Goal: Task Accomplishment & Management: Complete application form

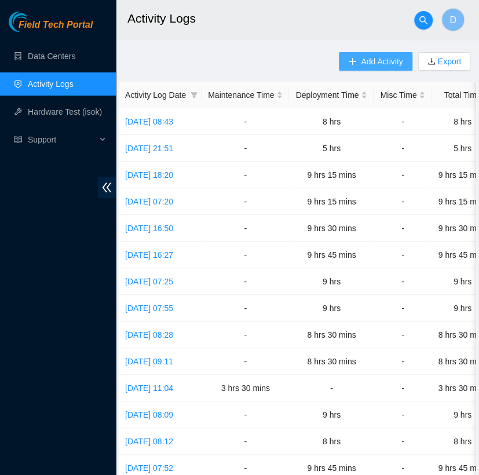
click at [388, 58] on span "Add Activity" at bounding box center [382, 61] width 42 height 13
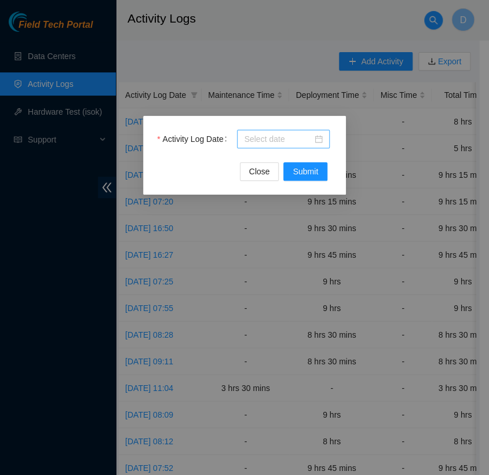
click at [288, 141] on input "Activity Log Date" at bounding box center [278, 139] width 68 height 13
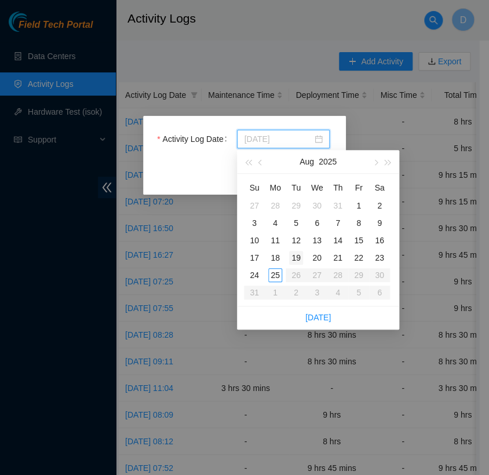
type input "[DATE]"
click at [301, 258] on div "19" at bounding box center [296, 258] width 14 height 14
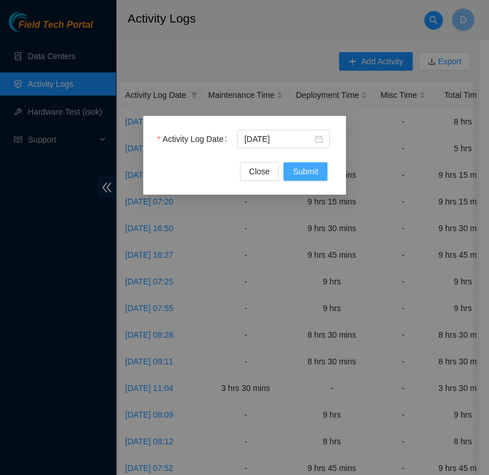
click at [301, 169] on span "Submit" at bounding box center [306, 171] width 26 height 13
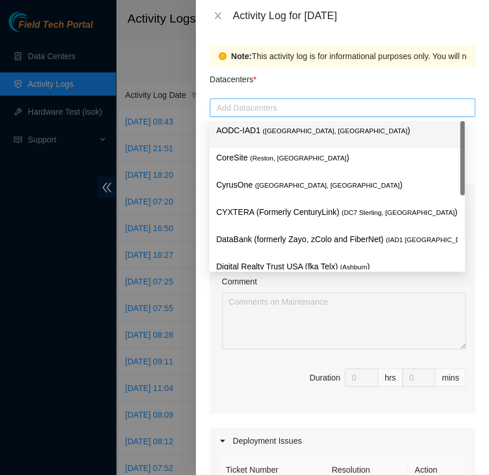
click at [347, 110] on div at bounding box center [343, 108] width 260 height 14
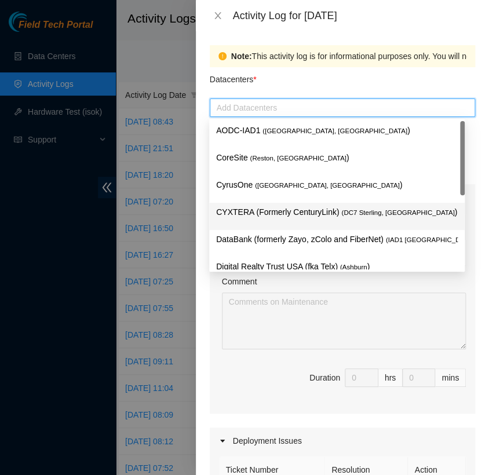
scroll to position [151, 0]
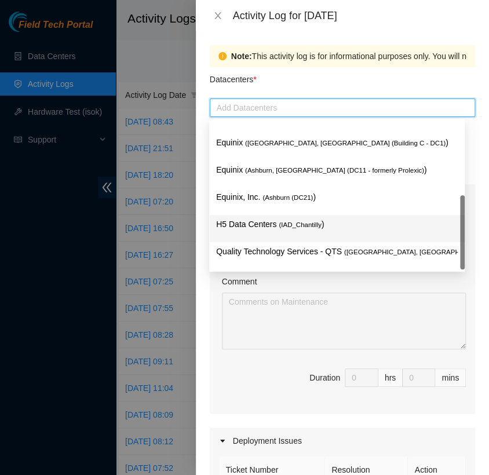
click at [320, 221] on p "H5 Data Centers ( IAD_Chantilly )" at bounding box center [337, 224] width 242 height 13
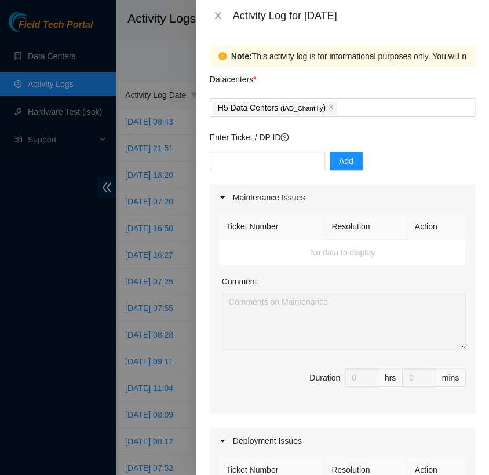
click at [379, 81] on div "Datacenters *" at bounding box center [342, 82] width 265 height 31
click at [310, 145] on div "Enter Ticket / DP ID Add" at bounding box center [342, 157] width 265 height 53
click at [278, 152] on input "text" at bounding box center [267, 161] width 115 height 19
type input "DP82713"
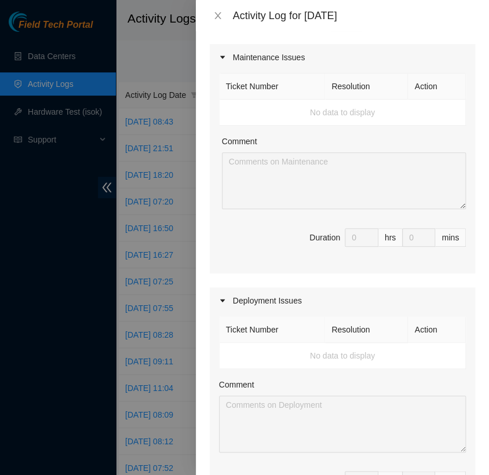
scroll to position [0, 0]
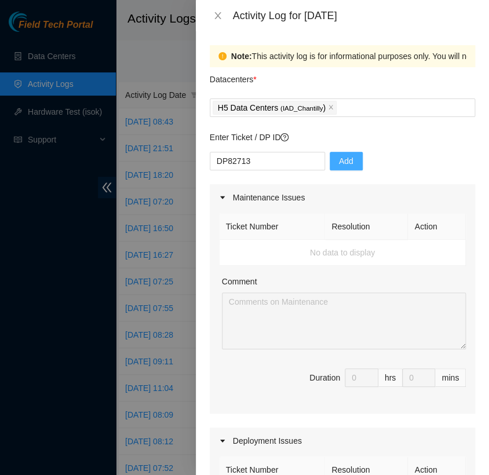
click at [348, 154] on button "Add" at bounding box center [346, 161] width 33 height 19
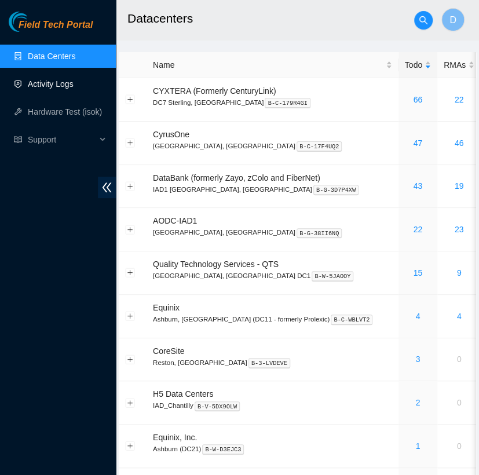
click at [64, 81] on link "Activity Logs" at bounding box center [51, 83] width 46 height 9
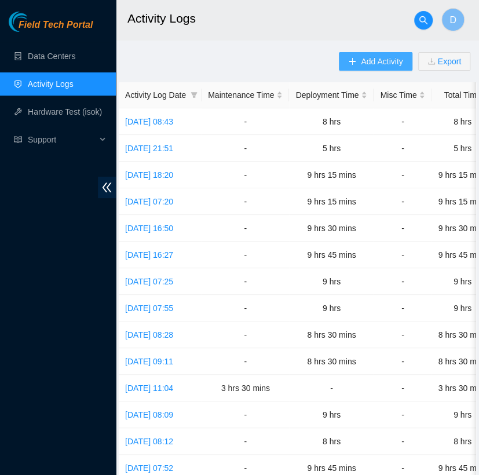
click at [385, 67] on span "Add Activity" at bounding box center [382, 61] width 42 height 13
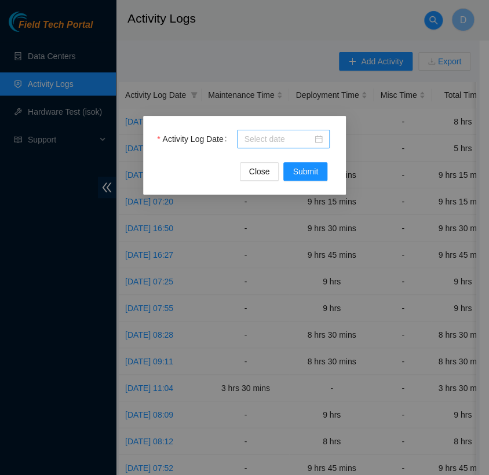
click at [310, 135] on input "Activity Log Date" at bounding box center [278, 139] width 68 height 13
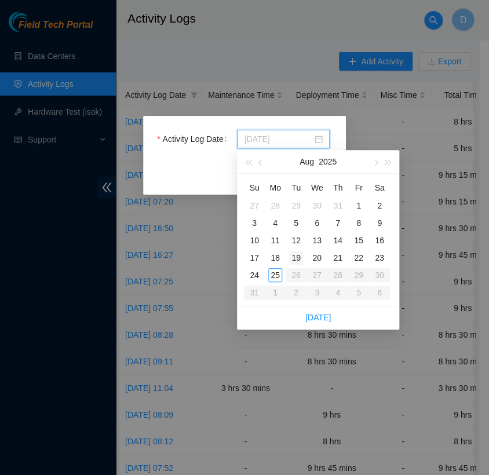
type input "[DATE]"
click at [296, 260] on div "19" at bounding box center [296, 258] width 14 height 14
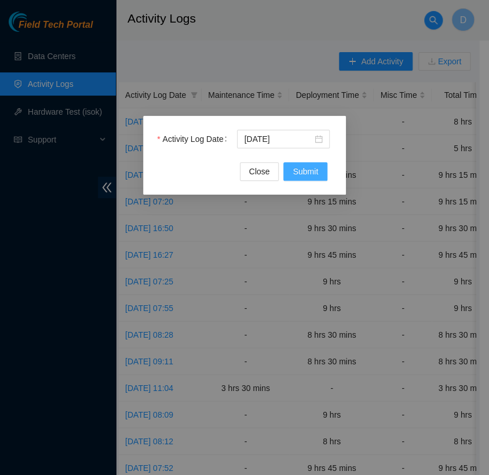
click at [311, 173] on span "Submit" at bounding box center [306, 171] width 26 height 13
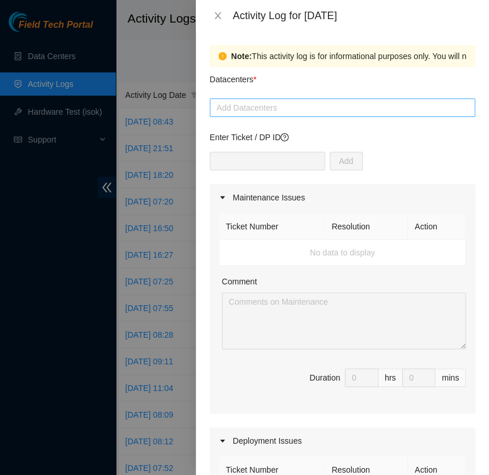
click at [299, 117] on div "Add Datacenters" at bounding box center [342, 108] width 265 height 19
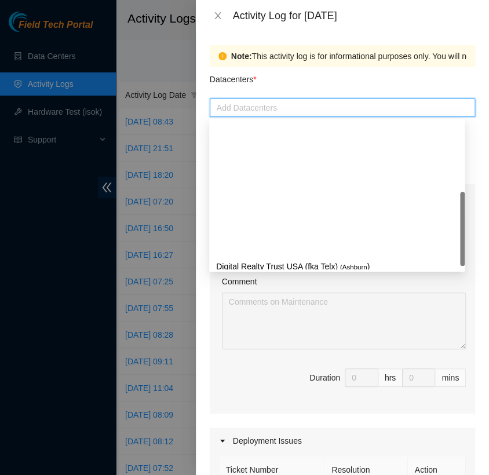
scroll to position [151, 0]
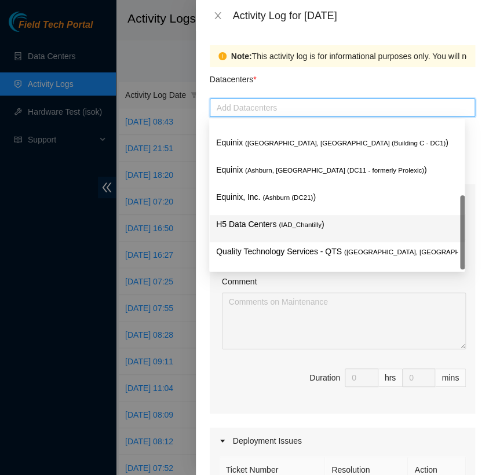
click at [299, 227] on span "( IAD_Chantilly" at bounding box center [300, 224] width 43 height 7
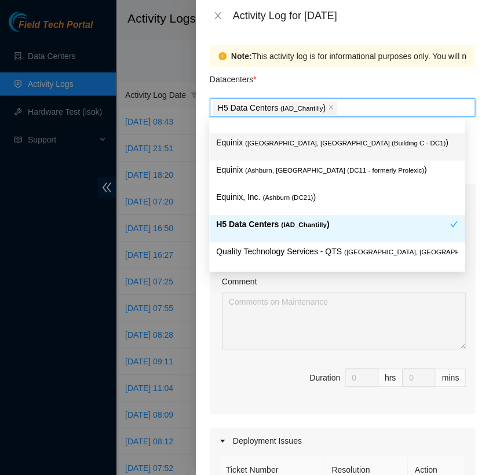
click at [323, 77] on div "Datacenters *" at bounding box center [342, 82] width 265 height 31
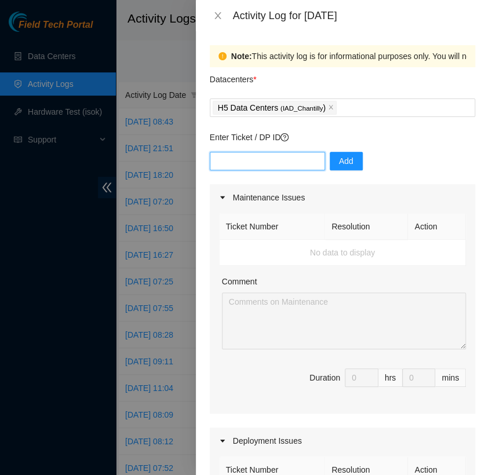
click at [269, 159] on input "text" at bounding box center [267, 161] width 115 height 19
type input "82713"
click at [339, 161] on span "Add" at bounding box center [346, 161] width 14 height 13
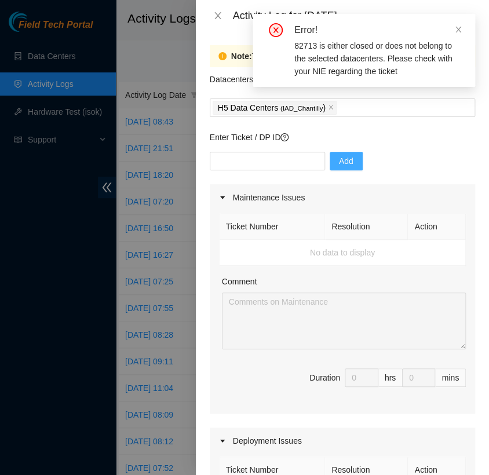
click at [272, 171] on div "Add" at bounding box center [342, 168] width 265 height 32
click at [274, 161] on input "text" at bounding box center [267, 161] width 115 height 19
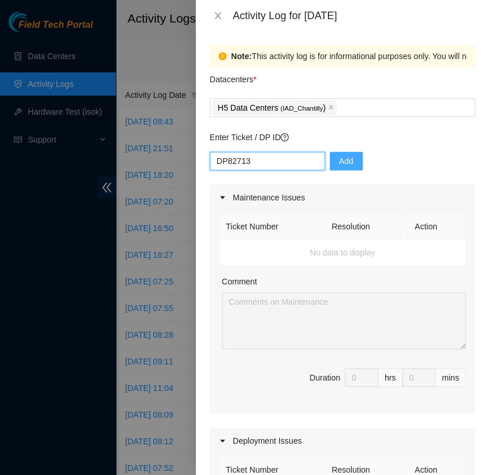
type input "DP82713"
click at [353, 249] on td "No data to display" at bounding box center [343, 253] width 246 height 26
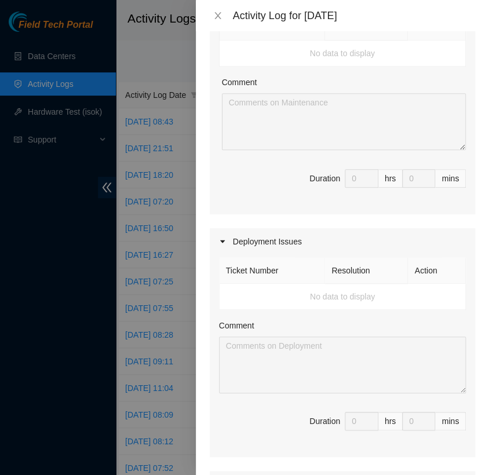
scroll to position [201, 0]
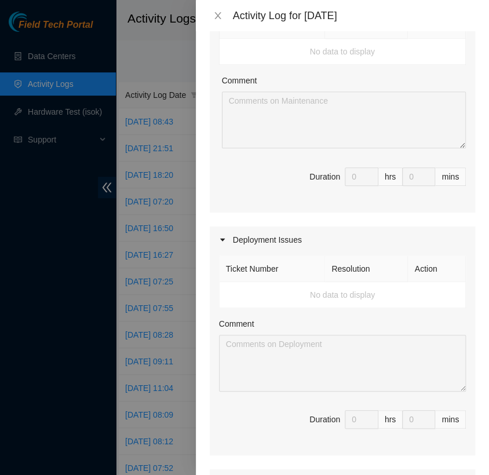
click at [339, 297] on td "No data to display" at bounding box center [343, 295] width 246 height 26
click at [343, 439] on span "Duration 0 hrs 0 mins" at bounding box center [342, 426] width 247 height 32
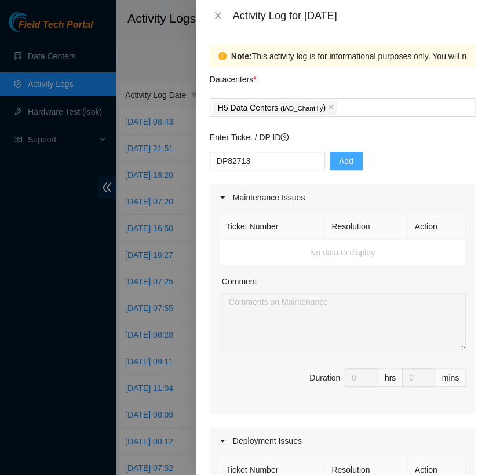
click at [339, 155] on span "Add" at bounding box center [346, 161] width 14 height 13
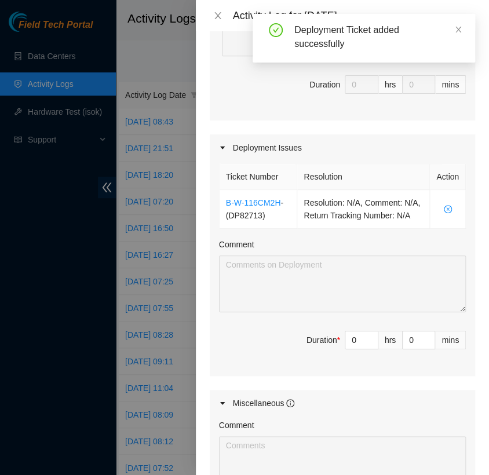
scroll to position [299, 0]
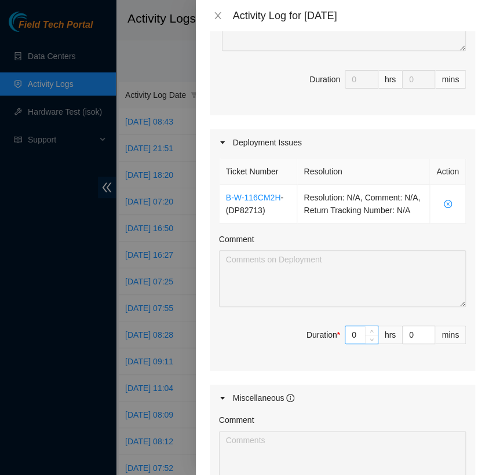
click at [348, 343] on input "0" at bounding box center [361, 334] width 32 height 17
type input "8"
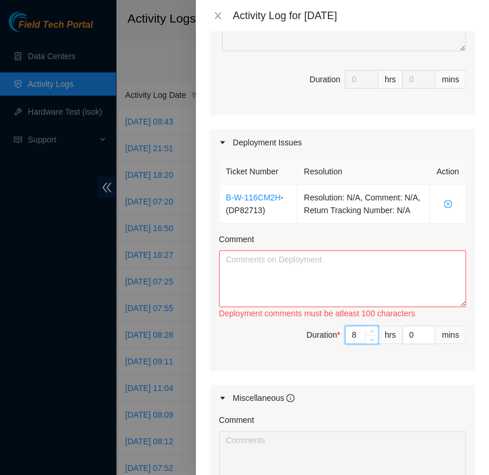
type input "8"
type input "4"
type input "45"
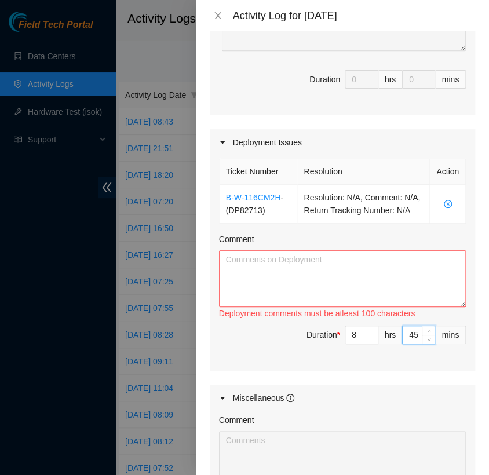
type input "45"
click at [276, 276] on textarea "Comment" at bounding box center [342, 278] width 247 height 57
paste textarea "DP82713 FABRIC-IAD5: Deploy Linode Object & Block Region on Bolt 02 - prepped/r…"
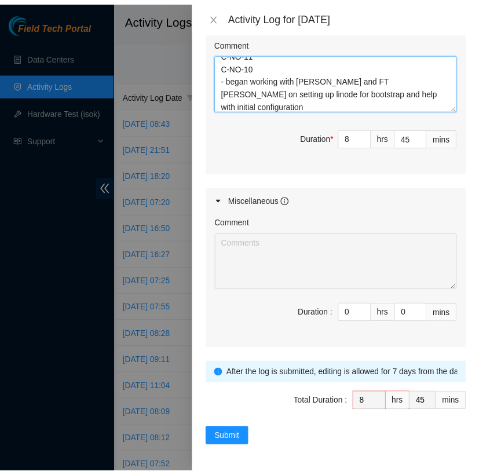
scroll to position [509, 0]
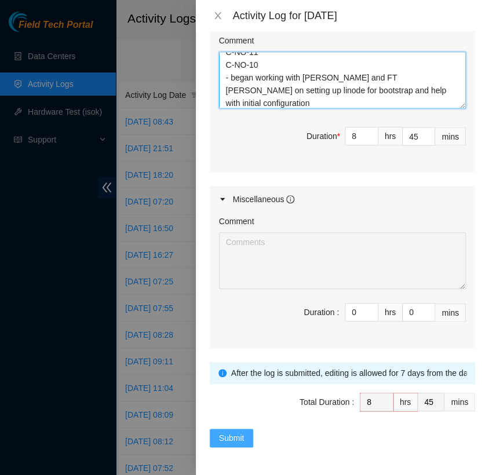
type textarea "DP82713 FABRIC-IAD5: Deploy Linode Object & Block Region on Bolt 02 - prepped/r…"
click at [230, 439] on span "Submit" at bounding box center [232, 438] width 26 height 13
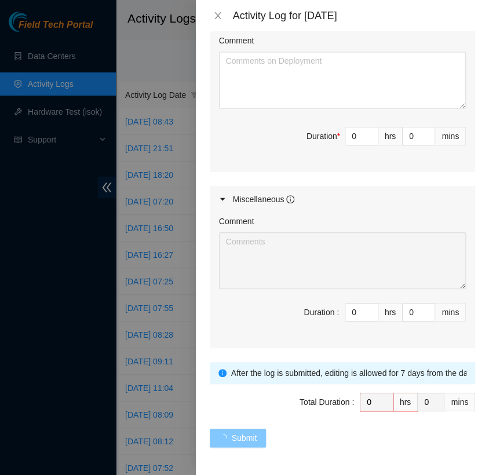
scroll to position [0, 0]
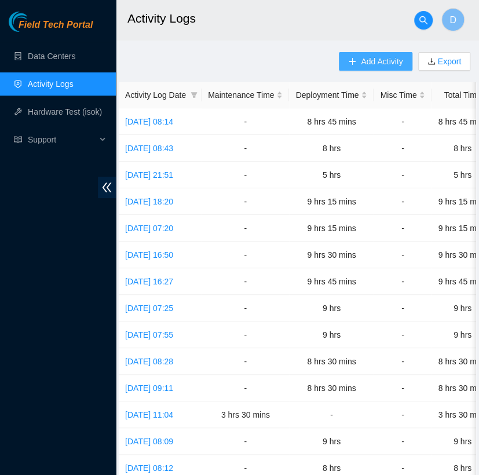
click at [364, 64] on span "Add Activity" at bounding box center [382, 61] width 42 height 13
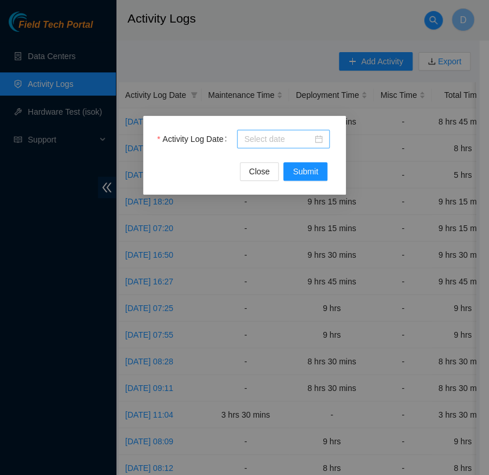
click at [288, 133] on input "Activity Log Date" at bounding box center [278, 139] width 68 height 13
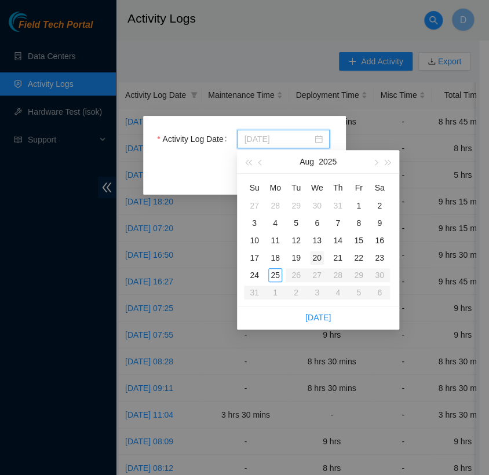
type input "[DATE]"
click at [317, 254] on div "20" at bounding box center [317, 258] width 14 height 14
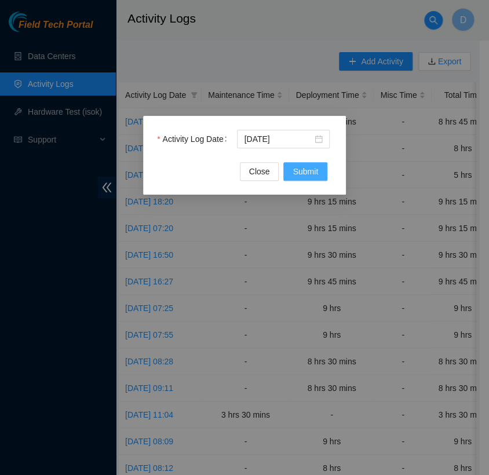
click at [317, 174] on span "Submit" at bounding box center [306, 171] width 26 height 13
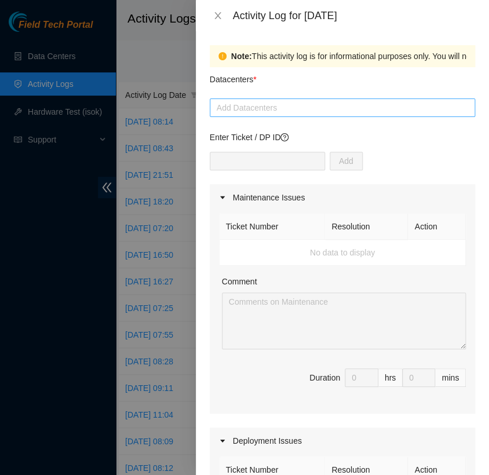
click at [315, 106] on div at bounding box center [343, 108] width 260 height 14
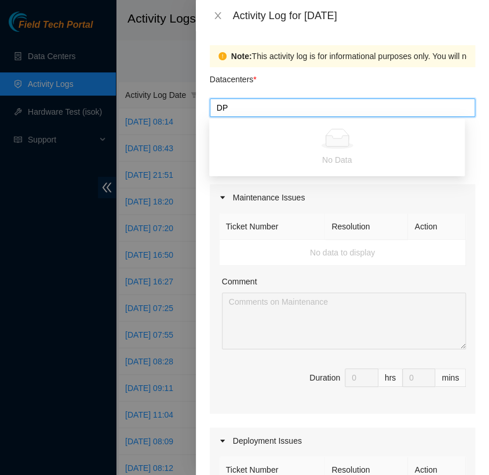
type input "D"
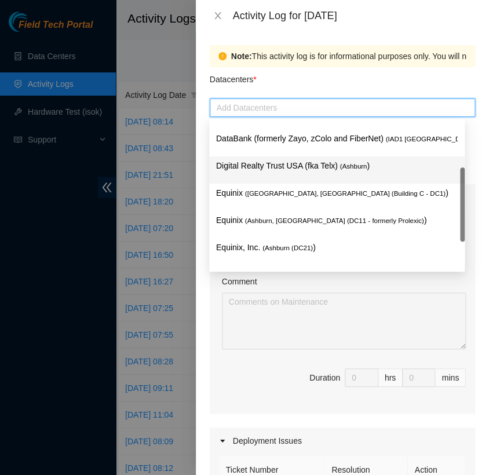
scroll to position [151, 0]
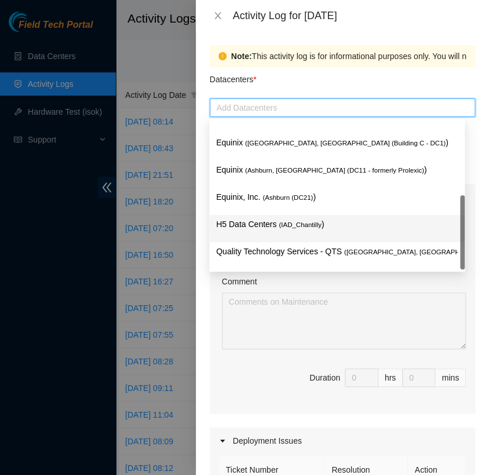
click at [319, 225] on p "H5 Data Centers ( IAD_Chantilly )" at bounding box center [337, 224] width 242 height 13
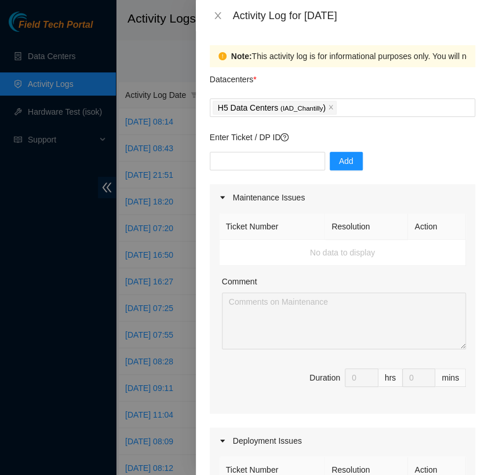
click at [347, 90] on div "Datacenters *" at bounding box center [342, 82] width 265 height 31
click at [294, 161] on input "text" at bounding box center [267, 161] width 115 height 19
type input "DP82713"
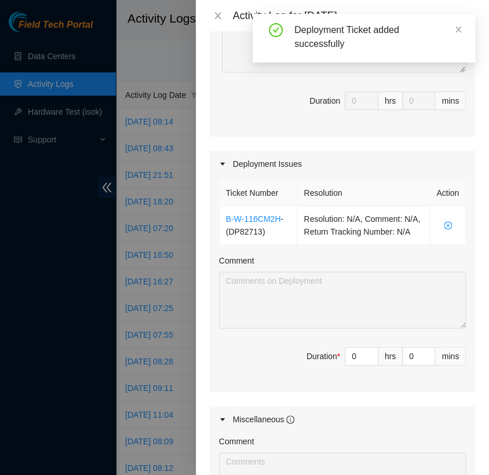
scroll to position [280, 0]
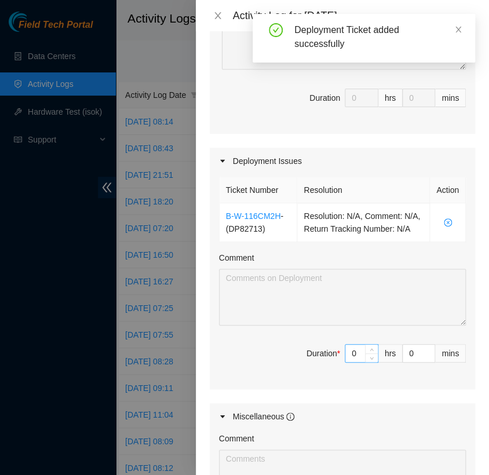
click at [348, 362] on input "0" at bounding box center [361, 353] width 32 height 17
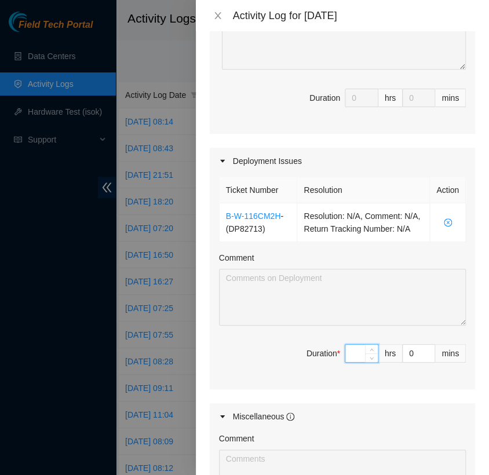
type input "1"
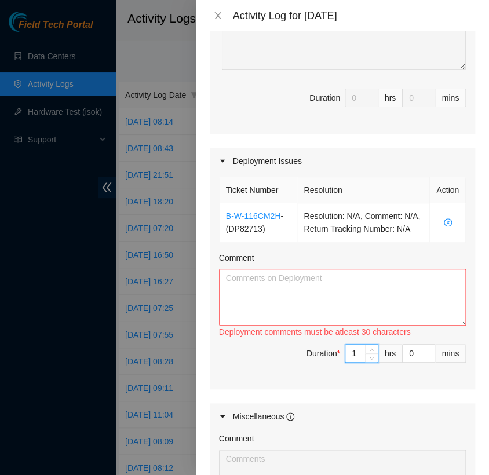
type input "10"
click at [319, 290] on textarea "Comment" at bounding box center [342, 297] width 247 height 57
paste textarea "[nie-field-iad]DP82713 @ H5 - FABRIC-IAD5: Deploy Linode Object & Block Region …"
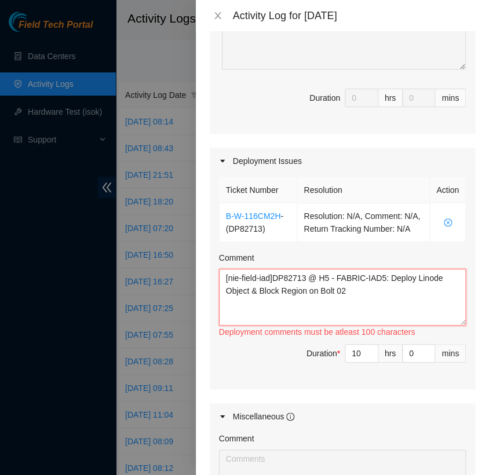
paste textarea "Hi [PERSON_NAME], EOD Update - worked with FT [PERSON_NAME] - we worked with yo…"
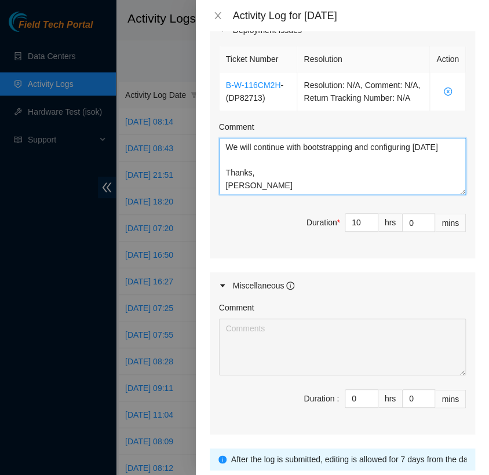
scroll to position [509, 0]
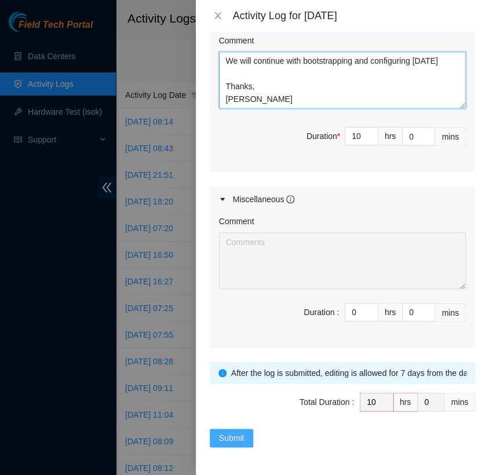
type textarea "[nie-field-iad]DP82713 @ H5 - FABRIC-IAD5: Deploy Linode Object & Block Region …"
click at [241, 442] on span "Submit" at bounding box center [232, 438] width 26 height 13
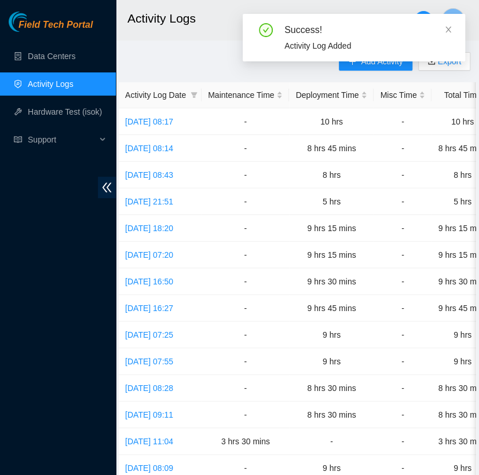
click at [390, 65] on div "Success! Activity Log Added" at bounding box center [354, 42] width 223 height 57
click at [216, 54] on div "Add Activity Export Activity Log Date Maintenance Time Deployment Time Misc Tim…" at bounding box center [298, 365] width 358 height 627
click at [450, 29] on icon "close" at bounding box center [449, 30] width 8 height 8
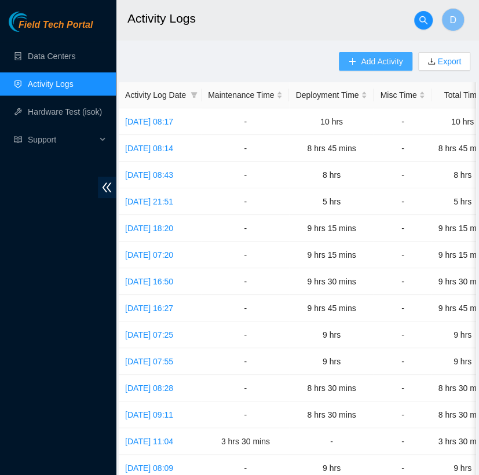
click at [386, 62] on span "Add Activity" at bounding box center [382, 61] width 42 height 13
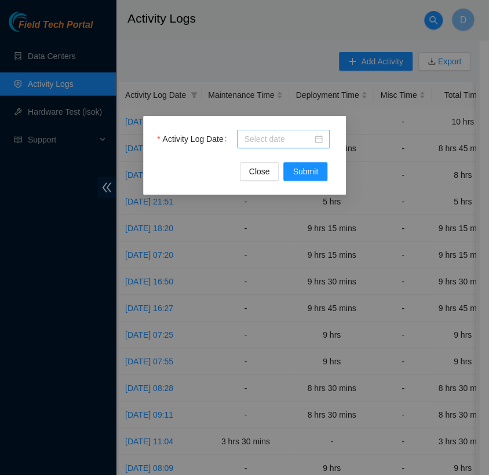
click at [322, 141] on div at bounding box center [283, 139] width 79 height 13
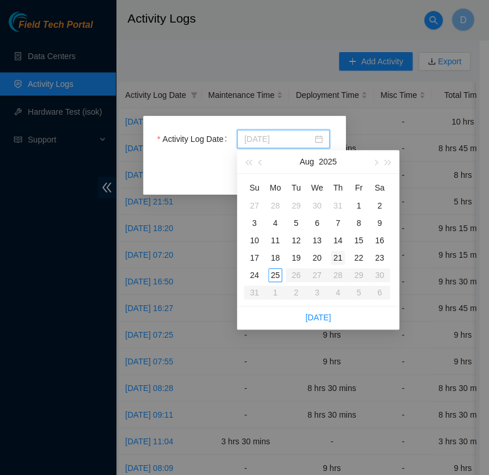
type input "[DATE]"
click at [335, 257] on div "21" at bounding box center [338, 258] width 14 height 14
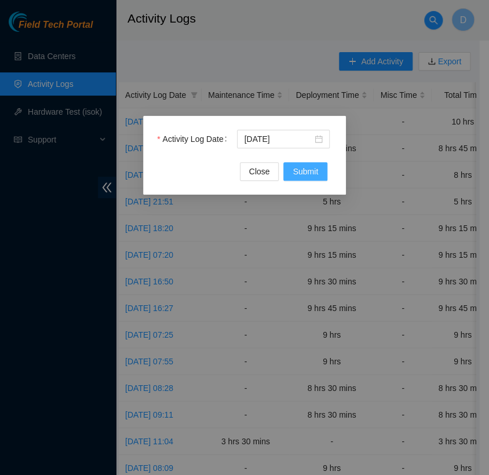
click at [310, 170] on span "Submit" at bounding box center [306, 171] width 26 height 13
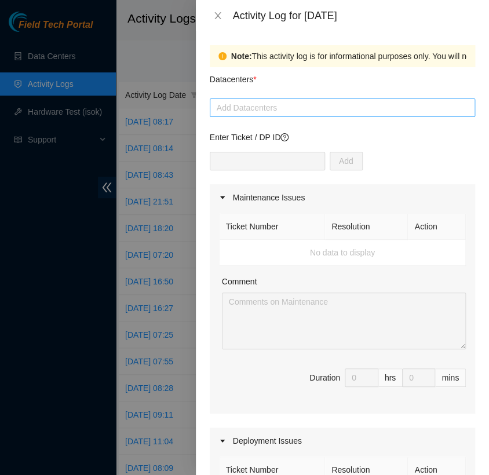
click at [328, 112] on div at bounding box center [343, 108] width 260 height 14
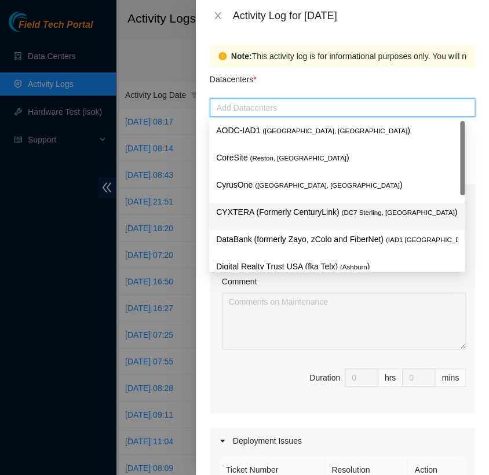
scroll to position [151, 0]
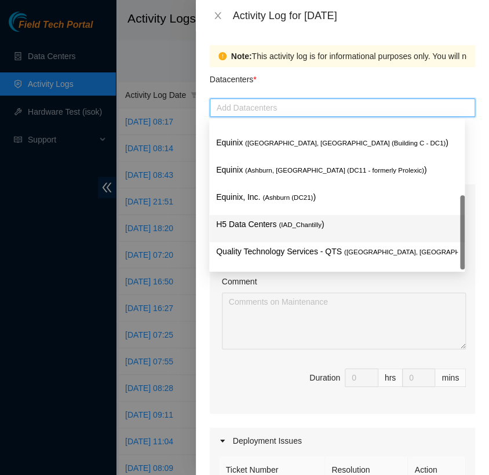
click at [299, 224] on span "( IAD_Chantilly" at bounding box center [300, 224] width 43 height 7
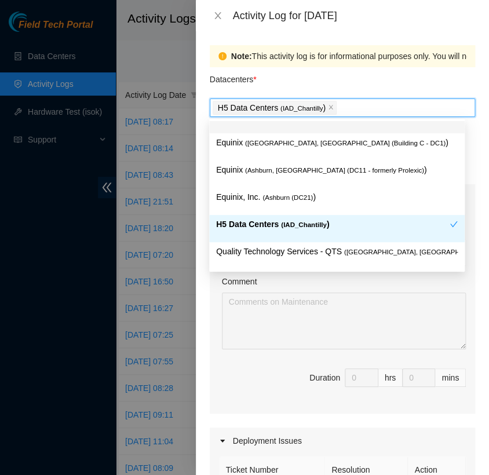
click at [325, 78] on div "Datacenters *" at bounding box center [342, 82] width 265 height 31
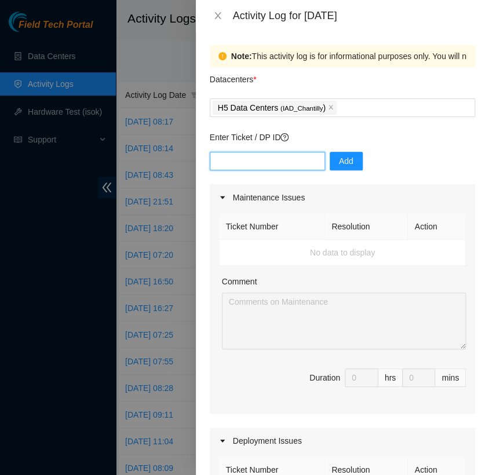
click at [280, 155] on input "text" at bounding box center [267, 161] width 115 height 19
type input "DP82713"
click at [330, 160] on button "Add" at bounding box center [346, 161] width 33 height 19
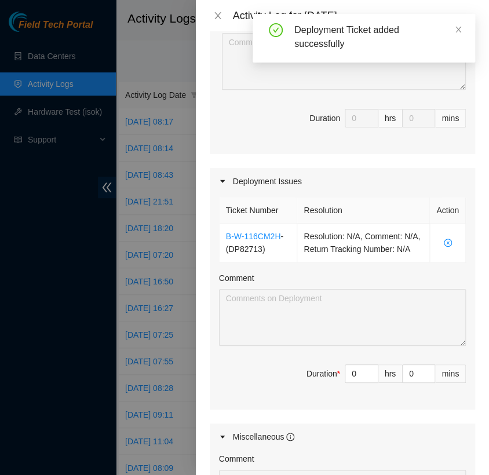
scroll to position [260, 0]
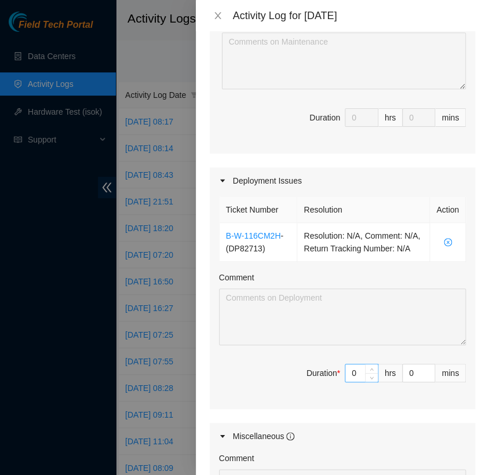
click at [347, 382] on input "0" at bounding box center [361, 373] width 32 height 17
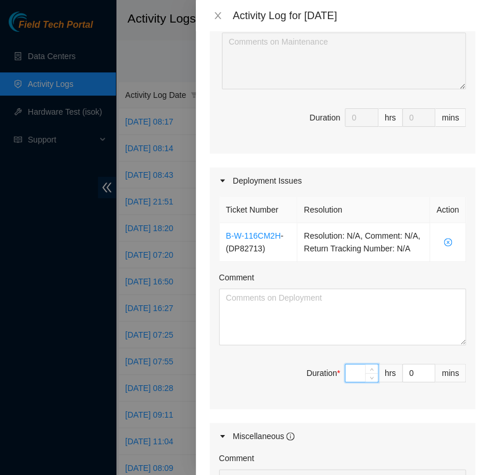
type input "9"
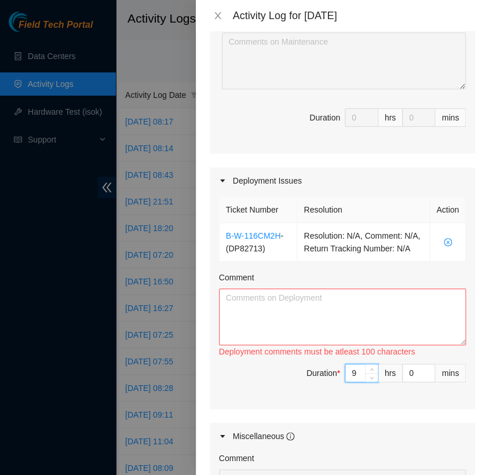
type input "9"
click at [306, 333] on textarea "Comment" at bounding box center [342, 317] width 247 height 57
paste textarea "[nie-field-iad]DP82713 @ H5 - FABRIC-IAD5: Deploy Linode Object & Block Region …"
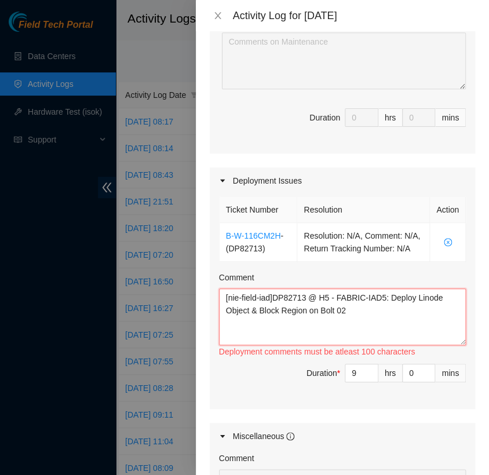
paste textarea "Hi [PERSON_NAME], EOD Update - worked with FT [PERSON_NAME] - continued working…"
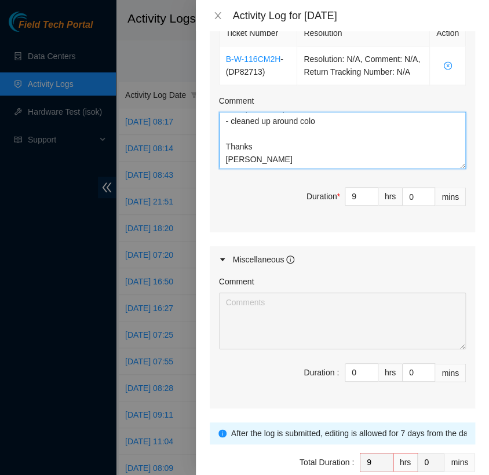
scroll to position [509, 0]
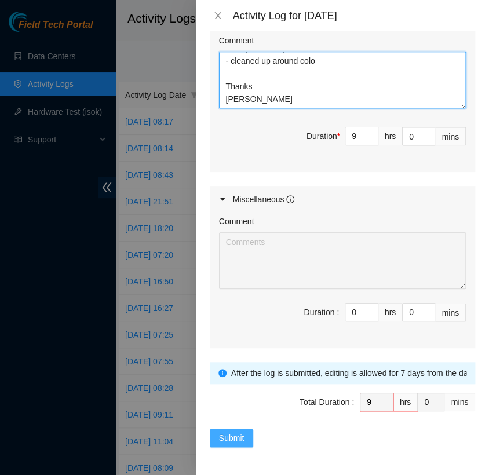
type textarea "[nie-field-iad]DP82713 @ H5 - FABRIC-IAD5: Deploy Linode Object & Block Region …"
click at [239, 439] on span "Submit" at bounding box center [232, 438] width 26 height 13
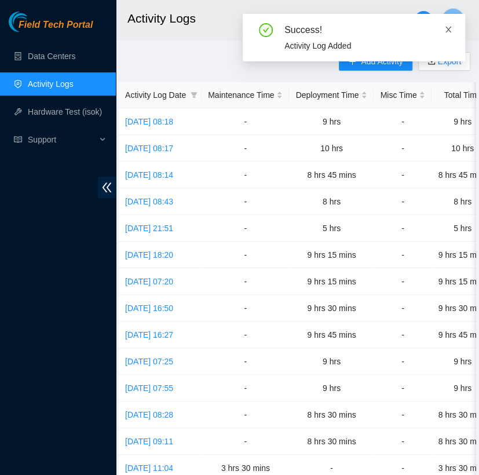
click at [452, 30] on icon "close" at bounding box center [449, 30] width 8 height 8
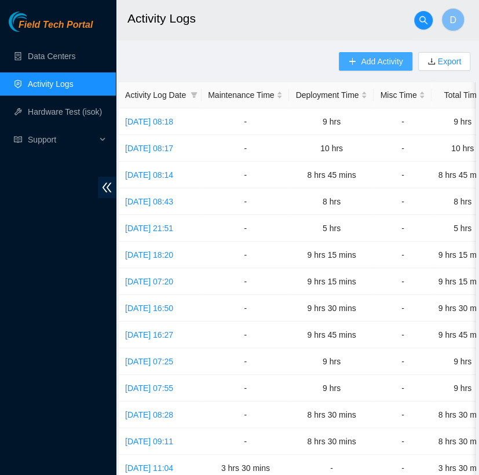
click at [370, 57] on span "Add Activity" at bounding box center [382, 61] width 42 height 13
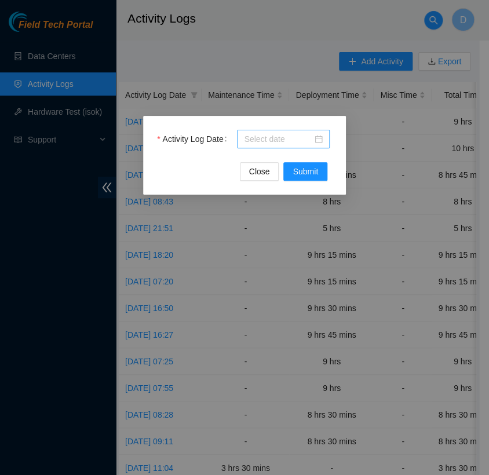
click at [293, 146] on div at bounding box center [283, 139] width 93 height 19
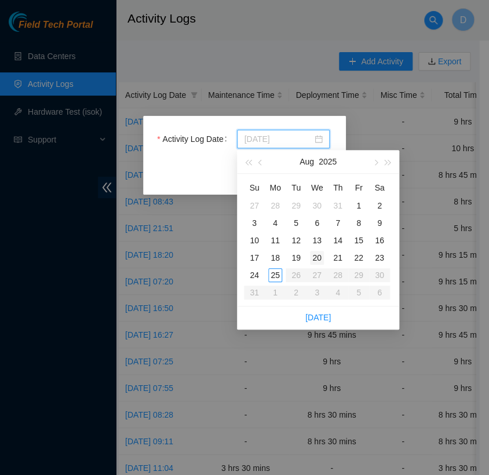
type input "[DATE]"
click at [360, 256] on div "22" at bounding box center [359, 258] width 14 height 14
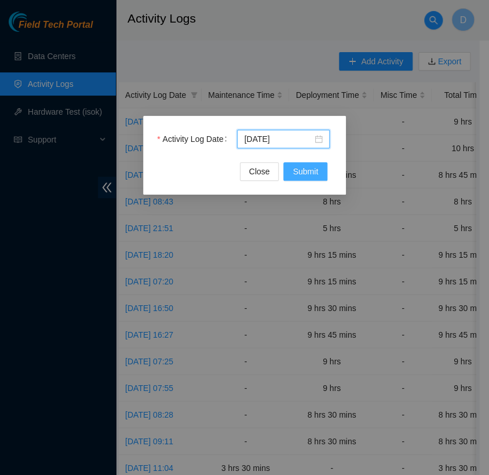
click at [306, 176] on span "Submit" at bounding box center [306, 171] width 26 height 13
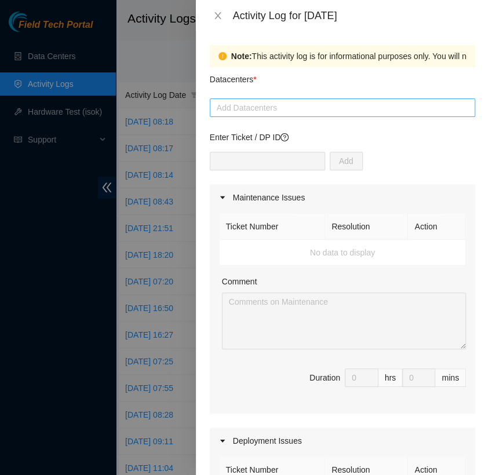
click at [287, 111] on div at bounding box center [343, 108] width 260 height 14
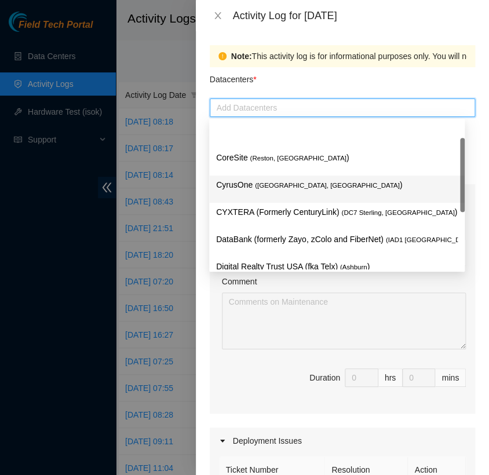
scroll to position [151, 0]
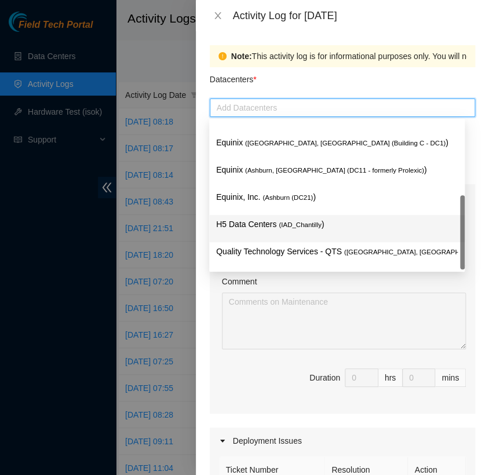
click at [286, 216] on div "H5 Data Centers ( IAD_Chantilly )" at bounding box center [337, 228] width 256 height 27
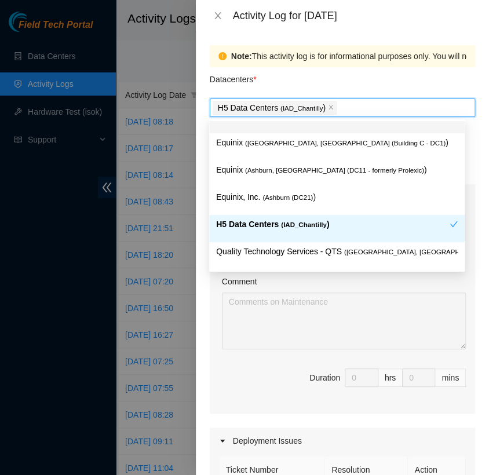
click at [361, 86] on div "Datacenters *" at bounding box center [342, 82] width 265 height 31
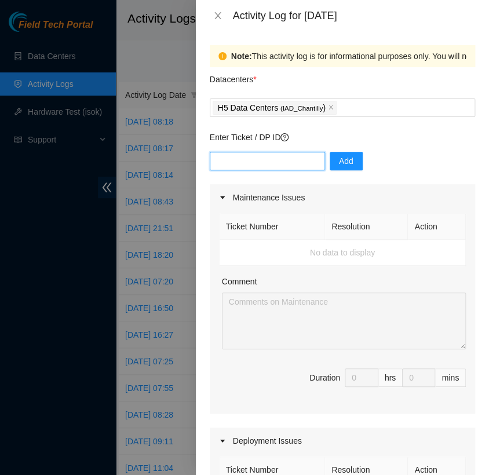
click at [267, 167] on input "text" at bounding box center [267, 161] width 115 height 19
type input "DP82713"
click at [391, 150] on div "Enter Ticket / DP ID DP82713 Add" at bounding box center [342, 157] width 265 height 53
click at [345, 160] on button "Add" at bounding box center [346, 161] width 33 height 19
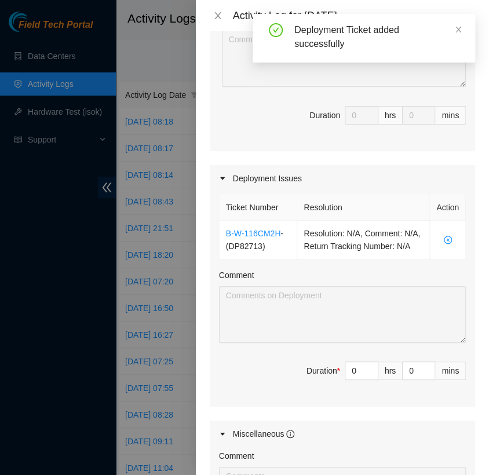
scroll to position [267, 0]
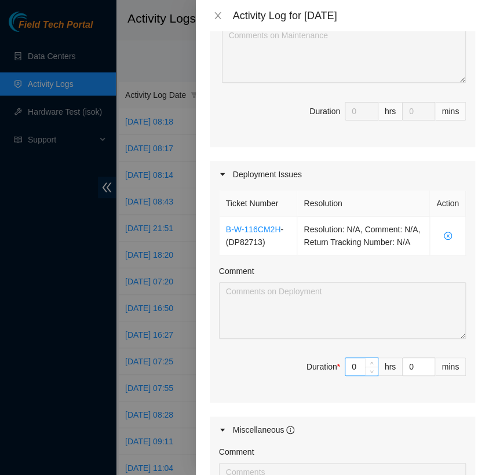
click at [354, 374] on input "0" at bounding box center [361, 366] width 32 height 17
type input "9"
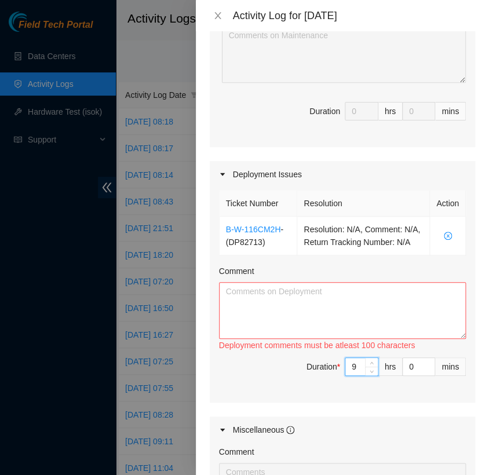
type input "9"
type input "1"
type input "15"
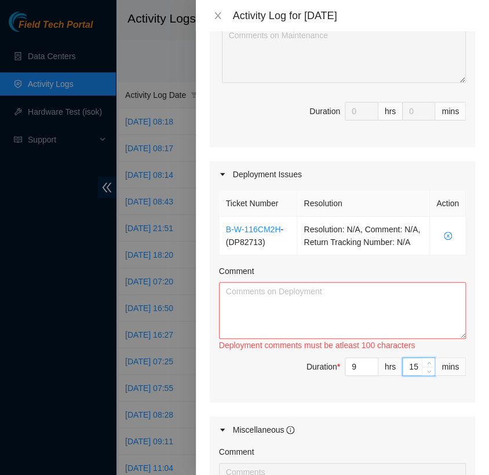
type input "15"
drag, startPoint x: 308, startPoint y: 301, endPoint x: 295, endPoint y: 261, distance: 42.7
click at [308, 277] on div "Comment Deployment comments must be atleast 100 characters" at bounding box center [342, 309] width 247 height 88
paste textarea "[nie-field-iad]DP82713 @ H5 - FABRIC-IAD5: Deploy Linode Object & Block Region …"
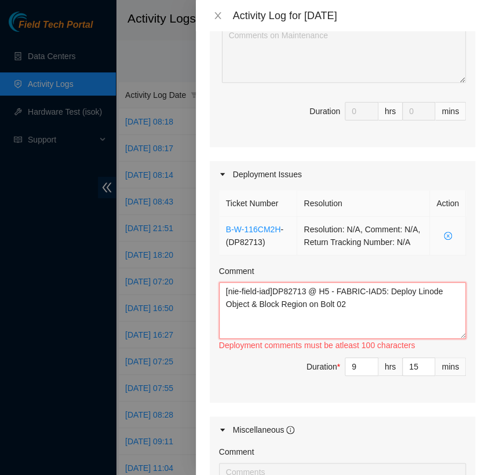
paste textarea "Hey [PERSON_NAME], EOD Update: Worked with FT [PERSON_NAME] FT [PERSON_NAME] br…"
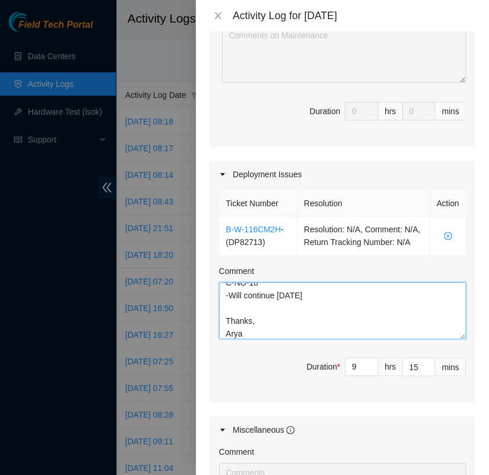
scroll to position [509, 0]
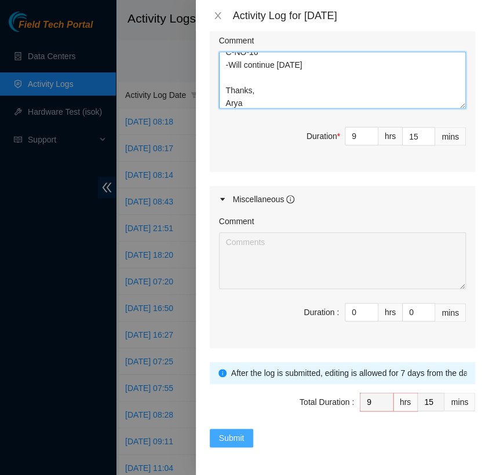
type textarea "[nie-field-iad]DP82713 @ H5 - FABRIC-IAD5: Deploy Linode Object & Block Region …"
click at [239, 441] on span "Submit" at bounding box center [232, 438] width 26 height 13
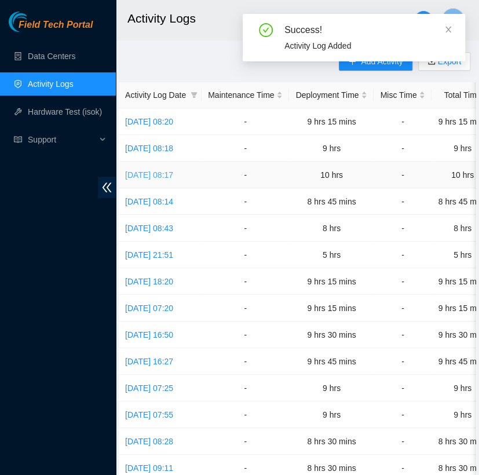
click at [173, 172] on link "[DATE] 08:17" at bounding box center [149, 174] width 48 height 9
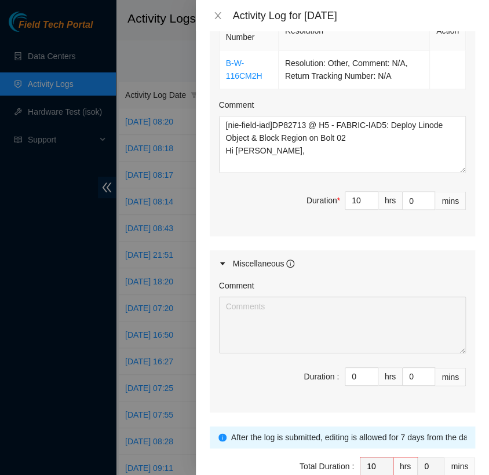
scroll to position [447, 0]
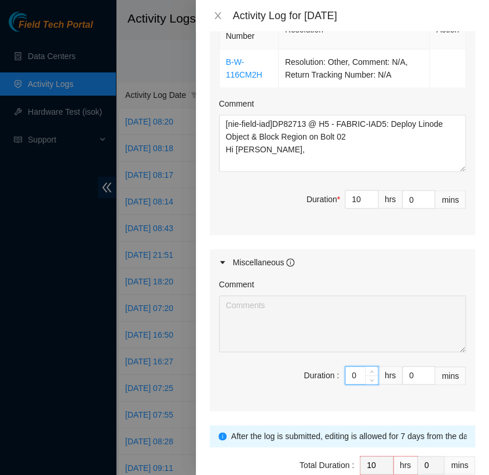
click at [348, 376] on input "0" at bounding box center [361, 375] width 32 height 17
type input "1"
type input "11"
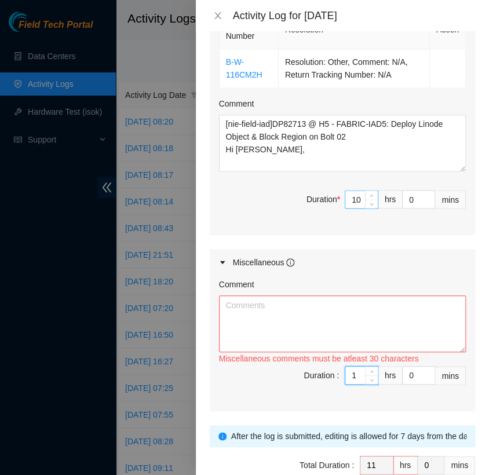
type input "1"
click at [353, 197] on input "10" at bounding box center [361, 199] width 32 height 17
type input "1"
type input "2"
type input "19"
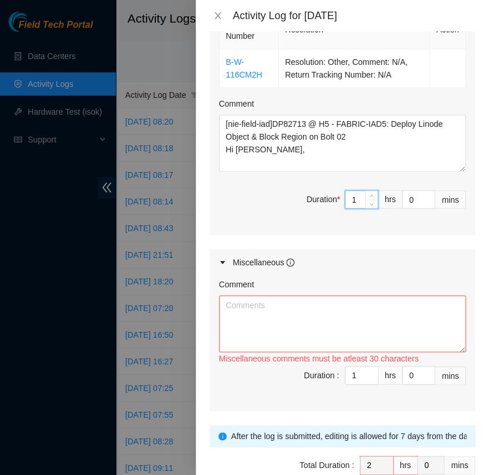
type input "20"
type input "19"
click at [253, 313] on textarea "Comment" at bounding box center [342, 324] width 247 height 57
click at [299, 305] on textarea "- drove to databank -" at bounding box center [342, 324] width 247 height 57
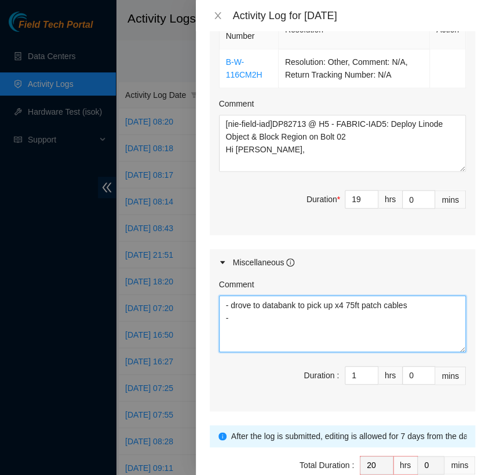
click at [241, 317] on textarea "- drove to databank to pick up x4 75ft patch cables -" at bounding box center [342, 324] width 247 height 57
click at [347, 303] on textarea "- drove to databank to pick up x4 75ft patch cables - drove back to H5" at bounding box center [342, 324] width 247 height 57
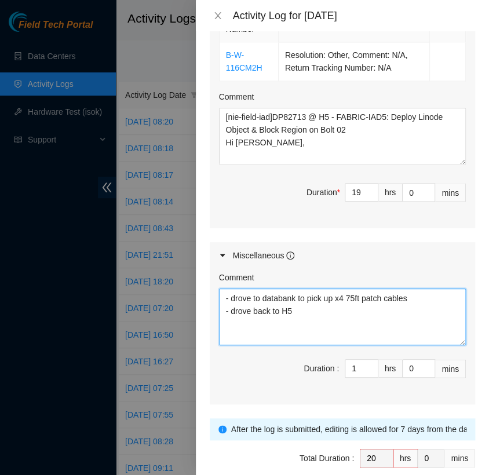
scroll to position [453, 0]
type textarea "- drove to databank to pick up x4 75ft patch cables - drove back to H5"
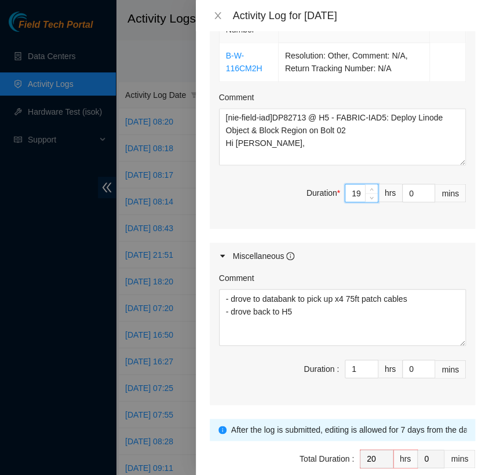
click at [352, 194] on input "19" at bounding box center [361, 192] width 32 height 17
type input "1"
type input "2"
type input "1"
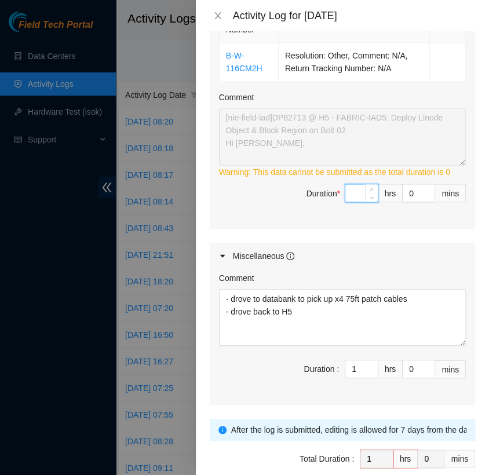
type input "9"
type input "10"
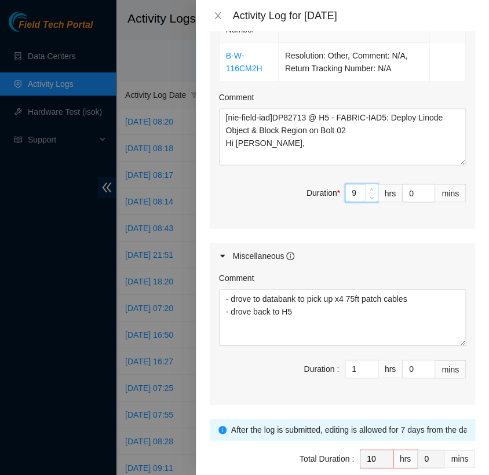
type input "1"
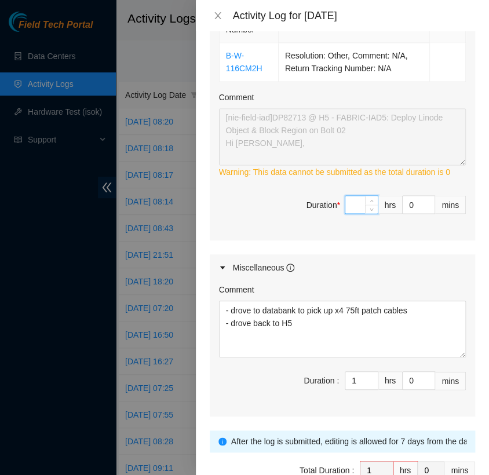
type input "1"
type input "2"
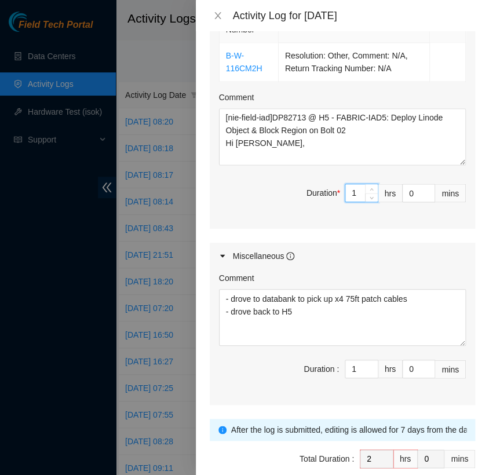
type input "19"
type input "20"
type input "1"
type input "2"
type input "1"
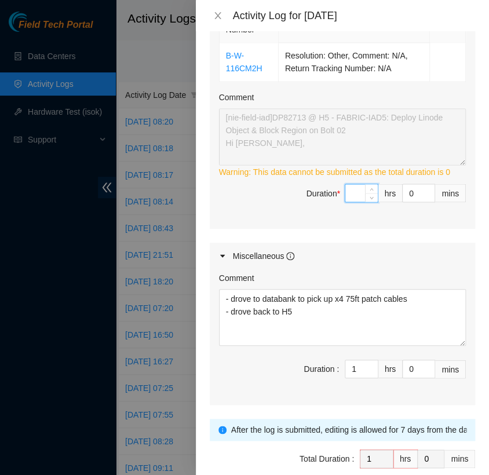
type input "9"
type input "10"
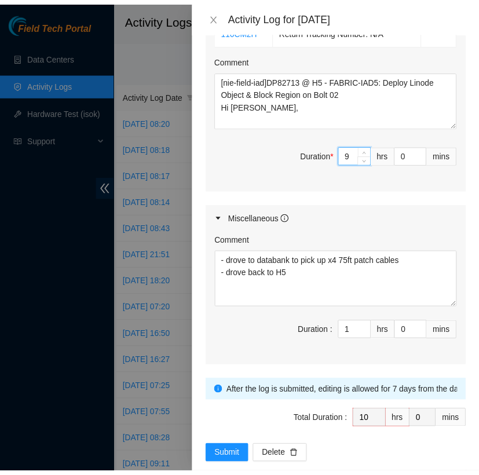
scroll to position [509, 0]
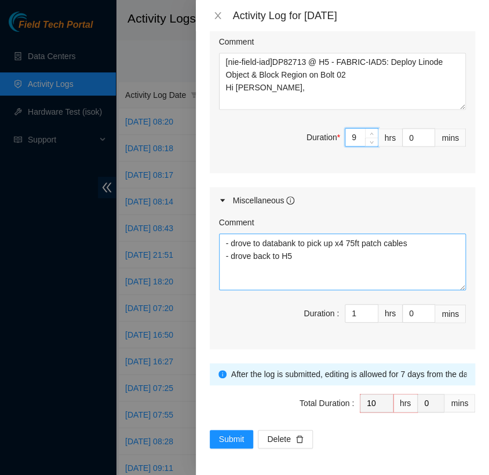
type input "9"
click at [414, 241] on textarea "- drove to databank to pick up x4 75ft patch cables - drove back to H5" at bounding box center [342, 262] width 247 height 57
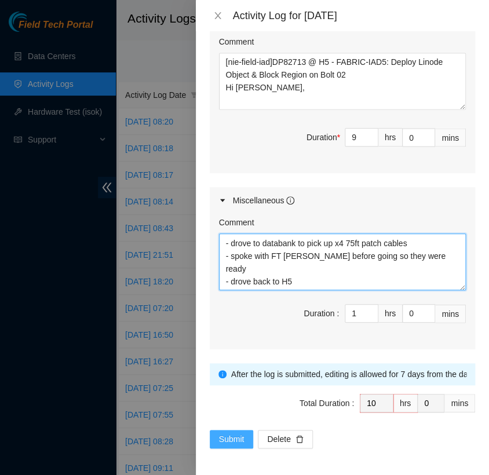
type textarea "- drove to databank to pick up x4 75ft patch cables - spoke with FT [PERSON_NAM…"
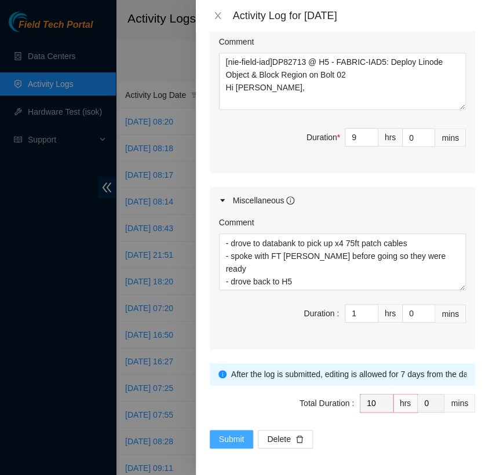
click at [238, 439] on span "Submit" at bounding box center [232, 439] width 26 height 13
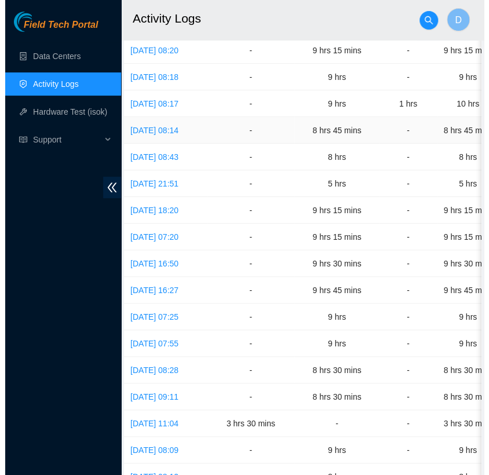
scroll to position [0, 0]
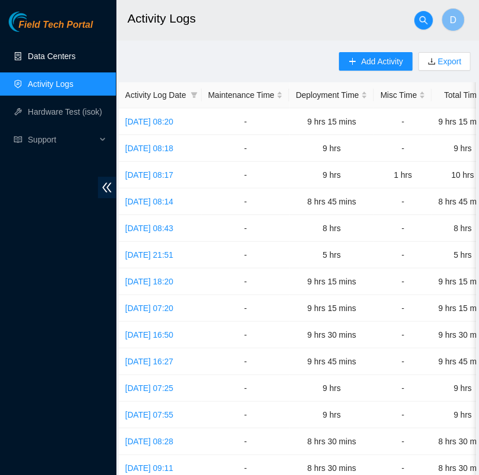
click at [70, 57] on link "Data Centers" at bounding box center [52, 56] width 48 height 9
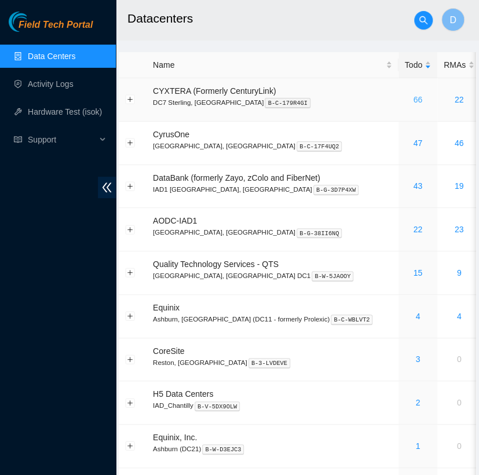
click at [413, 99] on link "66" at bounding box center [417, 99] width 9 height 9
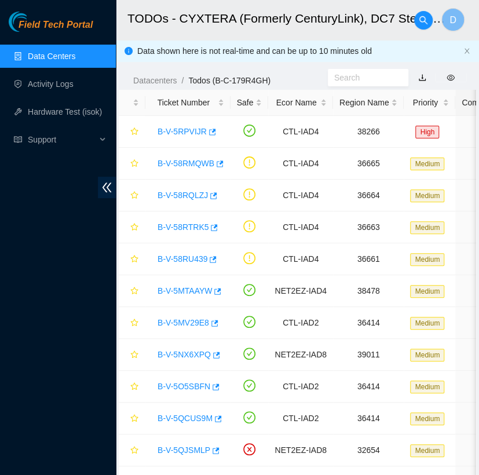
click at [75, 58] on link "Data Centers" at bounding box center [52, 56] width 48 height 9
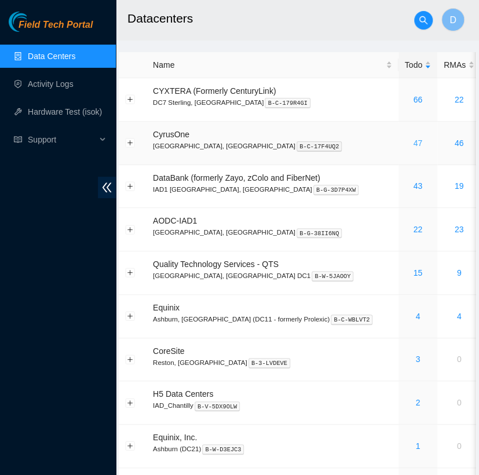
click at [413, 146] on link "47" at bounding box center [417, 143] width 9 height 9
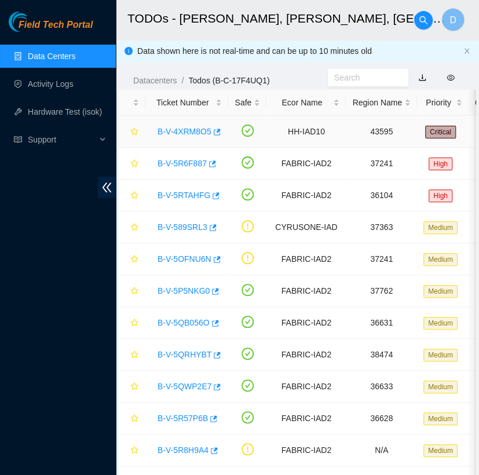
click at [189, 129] on link "B-V-4XRM8O5" at bounding box center [185, 131] width 54 height 9
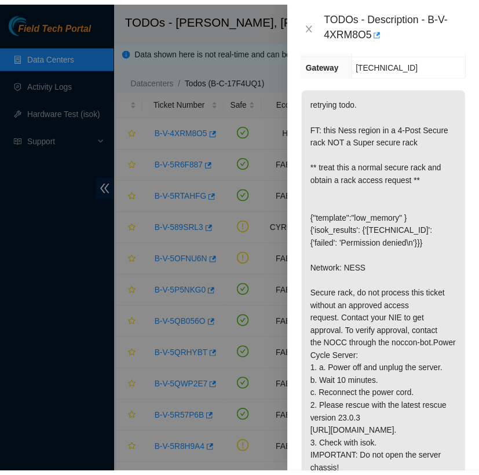
scroll to position [204, 0]
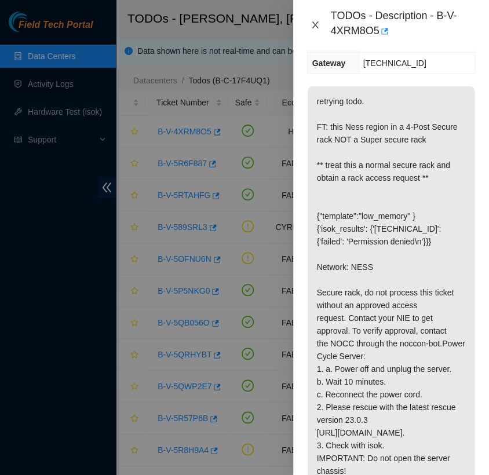
click at [317, 24] on icon "close" at bounding box center [315, 24] width 9 height 9
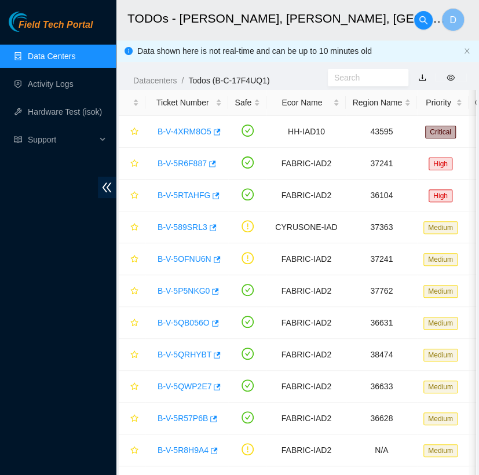
click at [75, 55] on link "Data Centers" at bounding box center [52, 56] width 48 height 9
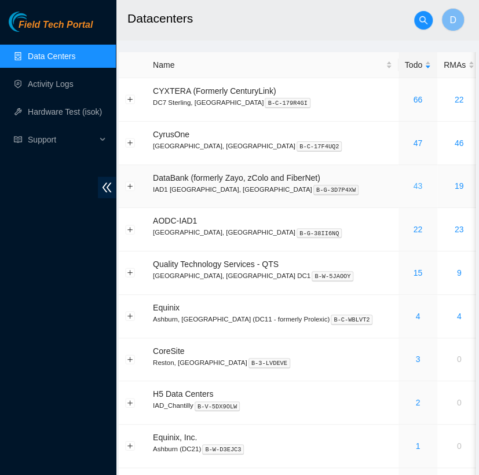
click at [413, 187] on link "43" at bounding box center [417, 185] width 9 height 9
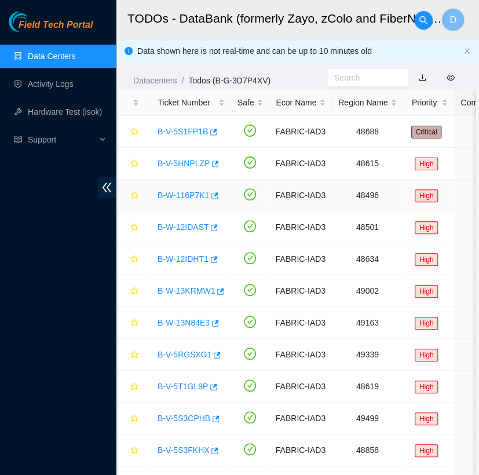
click at [348, 187] on td "48496" at bounding box center [367, 196] width 71 height 32
click at [199, 130] on link "B-V-5S1FP1B" at bounding box center [183, 131] width 50 height 9
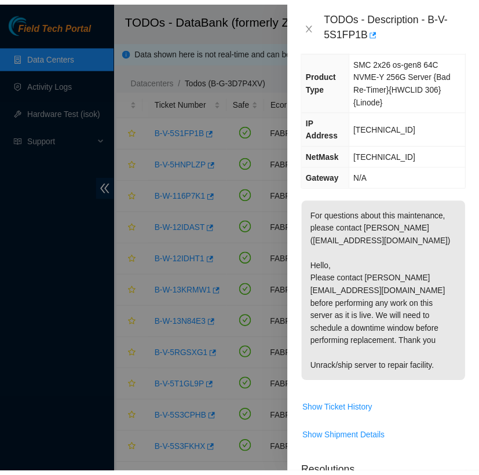
scroll to position [116, 0]
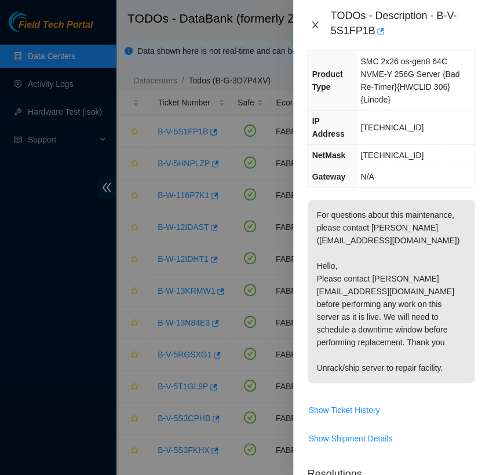
click at [318, 23] on icon "close" at bounding box center [315, 24] width 9 height 9
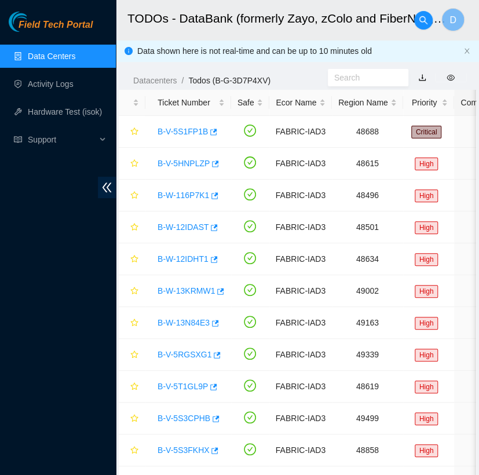
click at [75, 57] on link "Data Centers" at bounding box center [52, 56] width 48 height 9
